Goal: Information Seeking & Learning: Learn about a topic

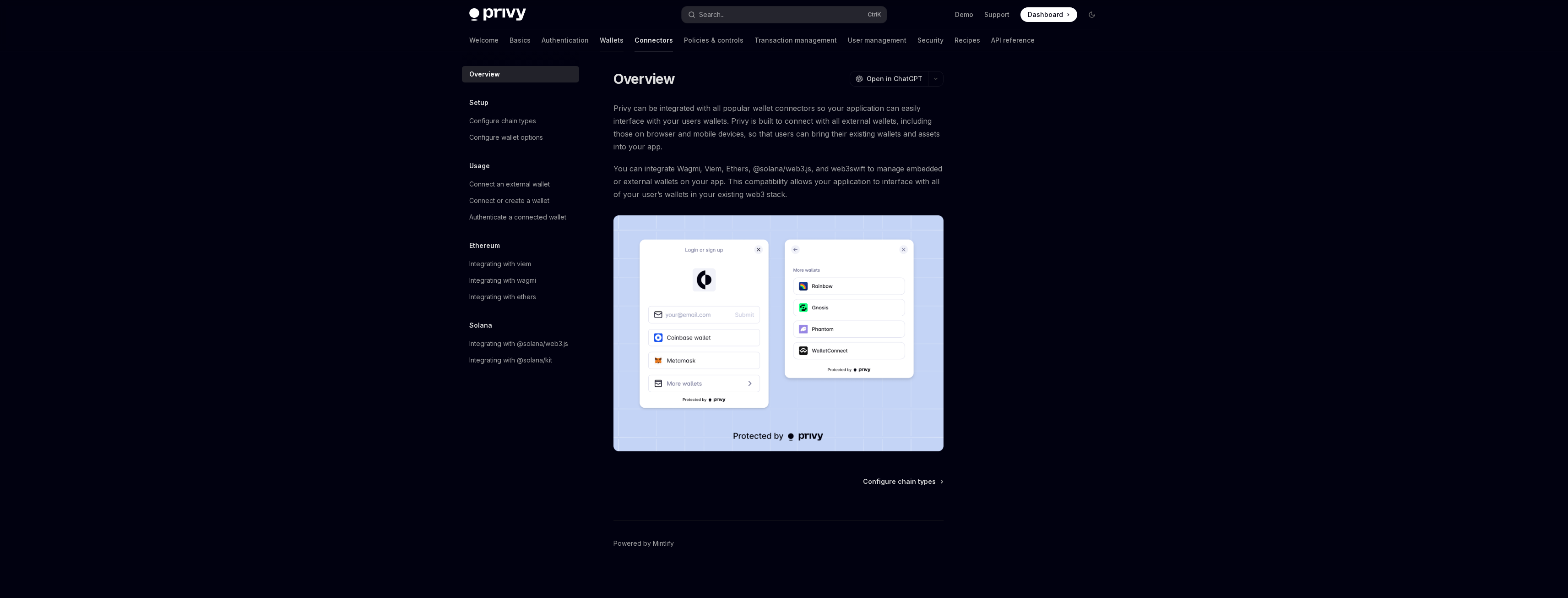
click at [600, 41] on link "Wallets" at bounding box center [612, 40] width 24 height 22
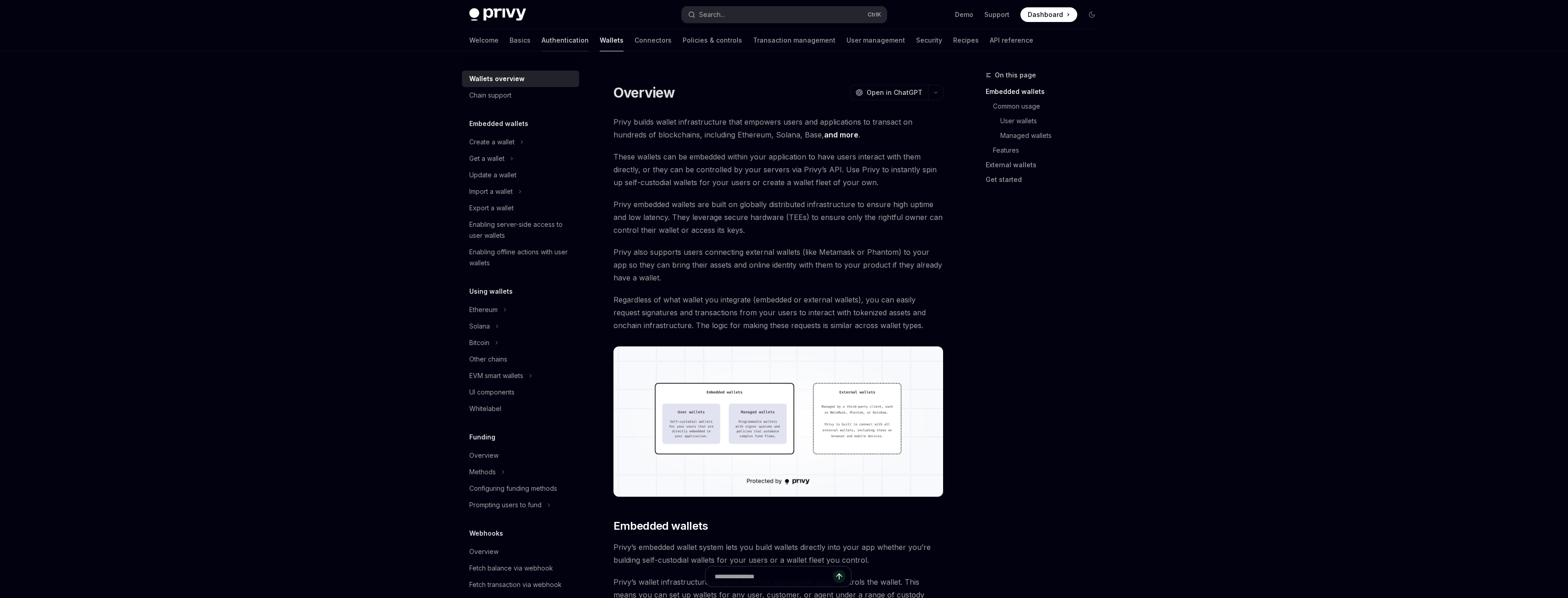
click at [542, 37] on link "Authentication" at bounding box center [565, 40] width 47 height 22
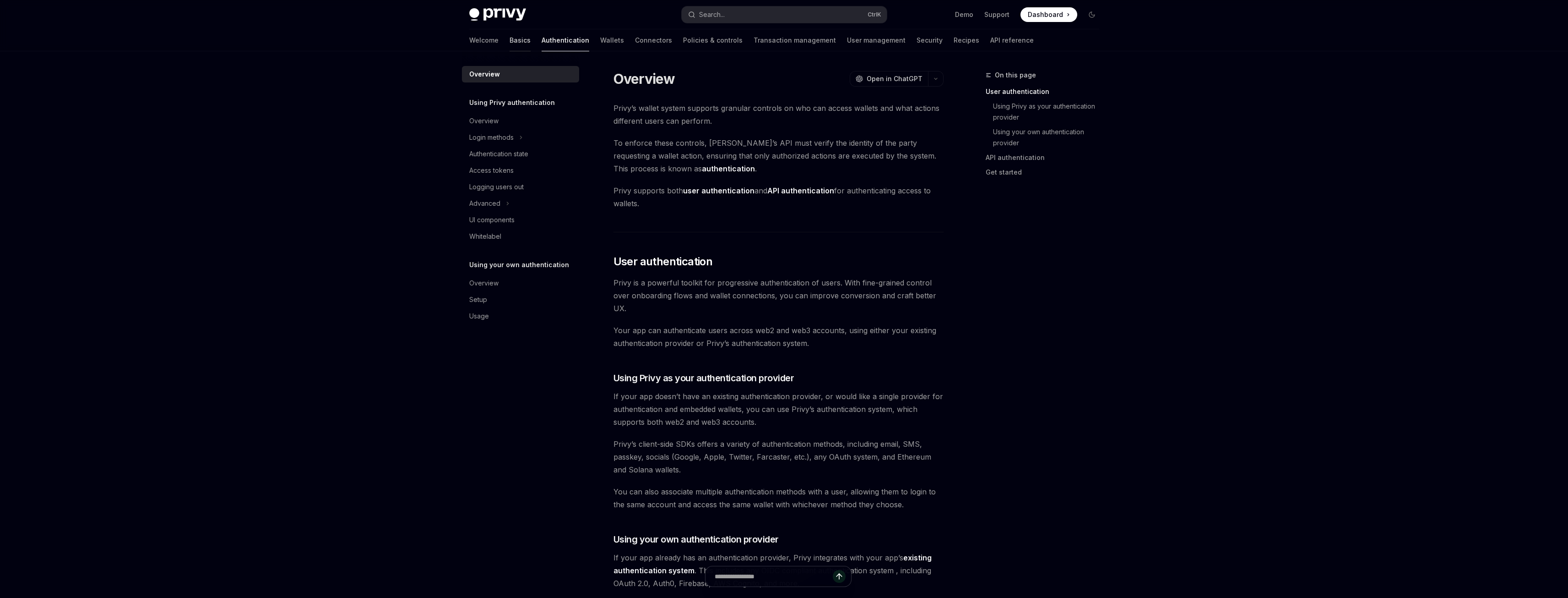
click at [510, 40] on link "Basics" at bounding box center [520, 40] width 21 height 22
type textarea "*"
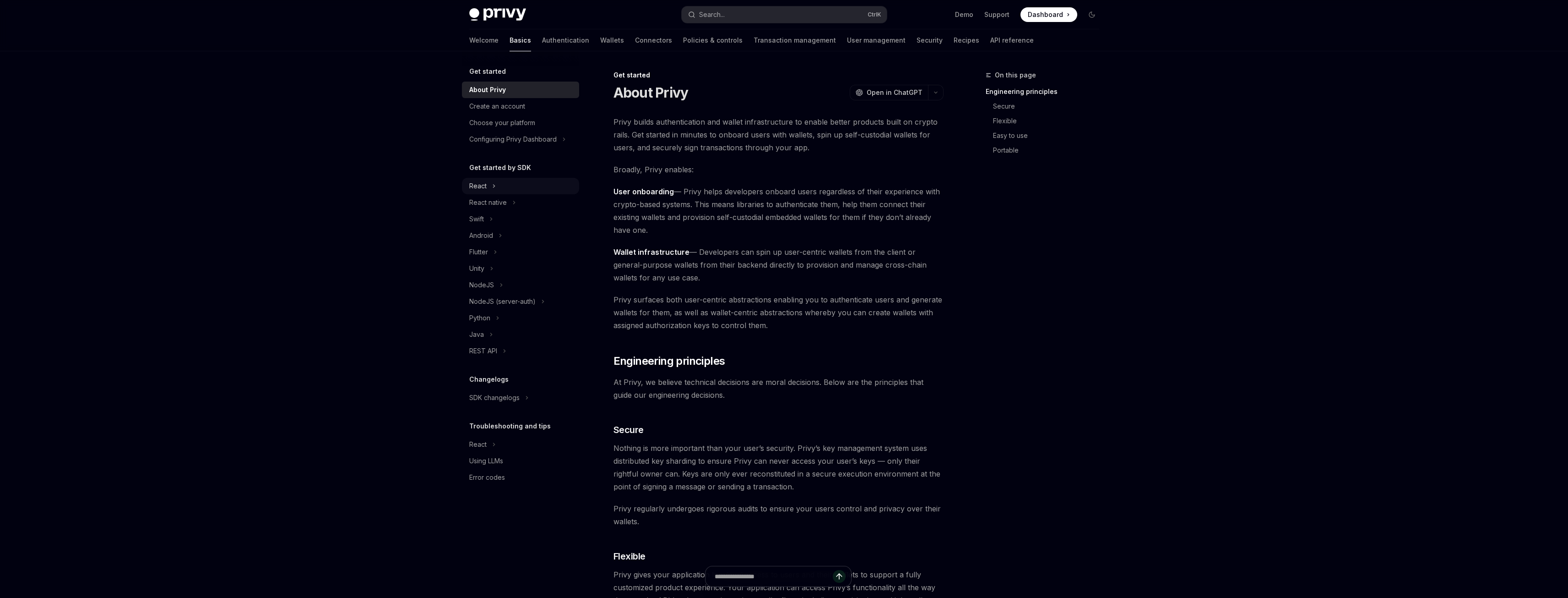
click at [480, 182] on div "React" at bounding box center [478, 186] width 17 height 11
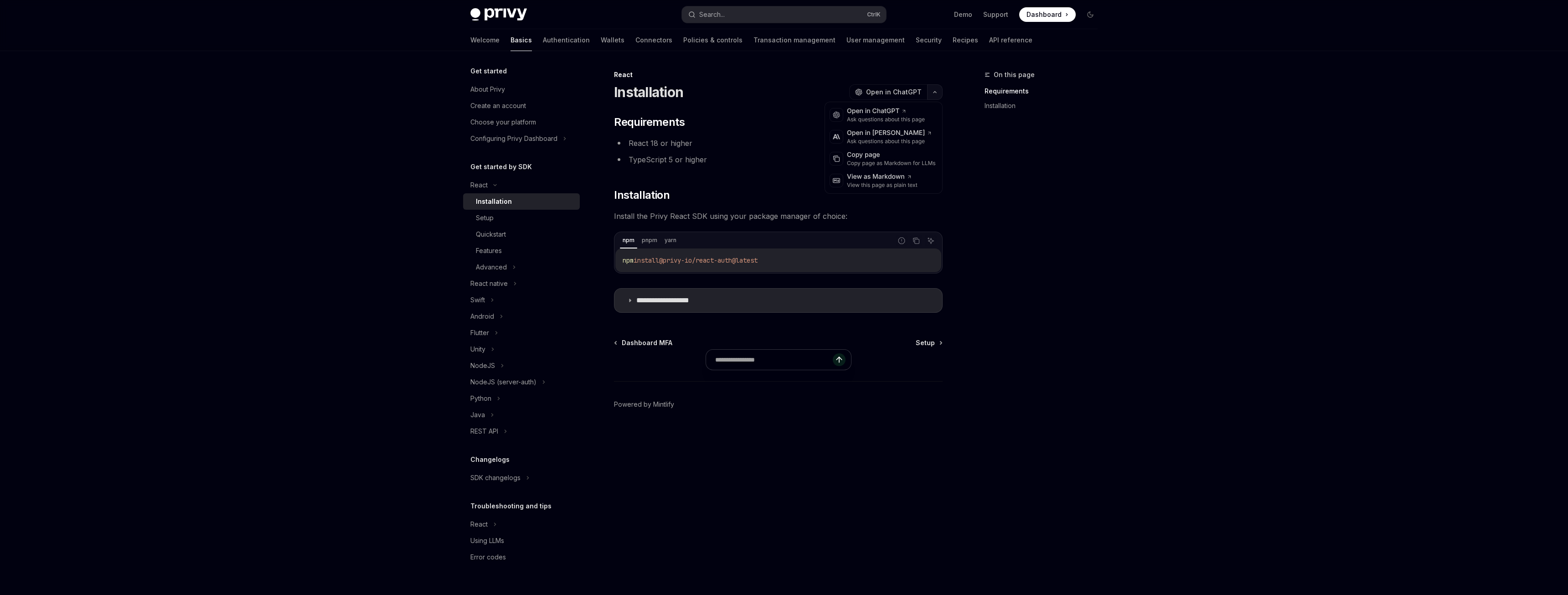
click at [933, 92] on icon "button" at bounding box center [934, 92] width 11 height 3
click at [894, 153] on div "Copy page" at bounding box center [892, 154] width 89 height 9
click at [1020, 129] on div "On this page Requirements Installation" at bounding box center [1036, 332] width 139 height 526
click at [965, 15] on link "Demo" at bounding box center [963, 15] width 18 height 9
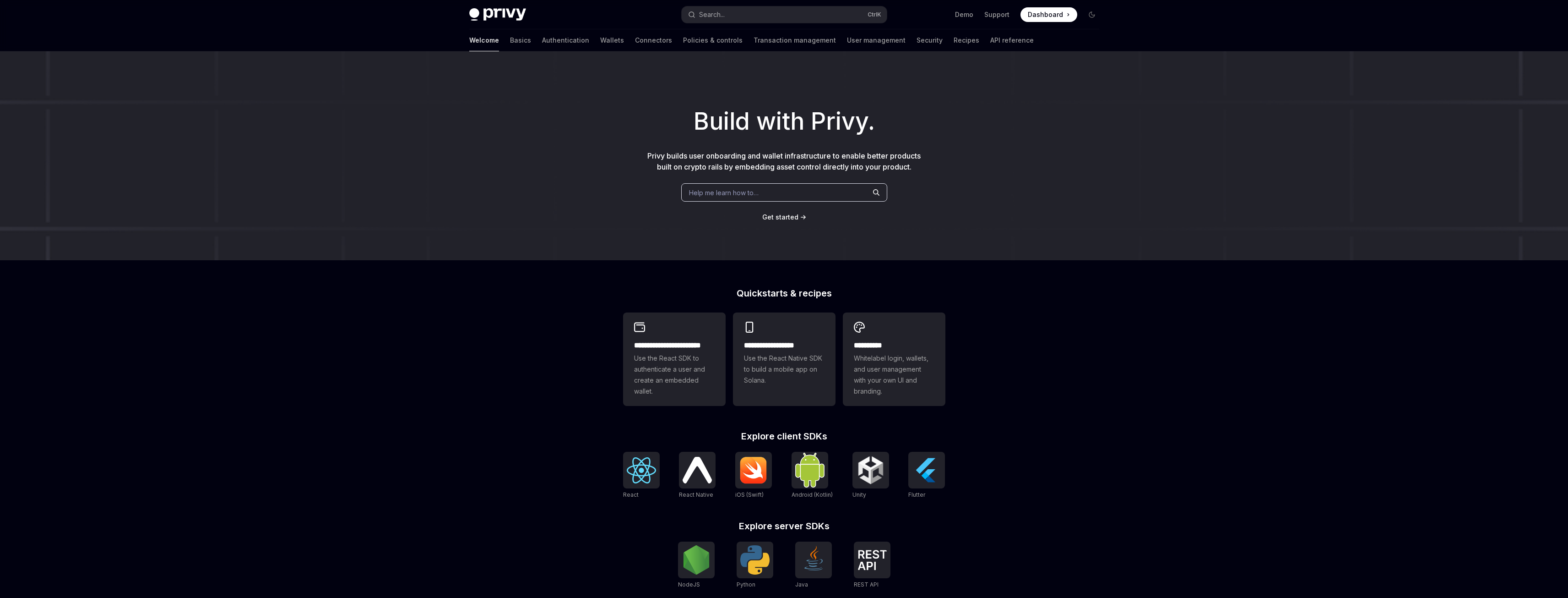
type textarea "*"
